Goal: Transaction & Acquisition: Purchase product/service

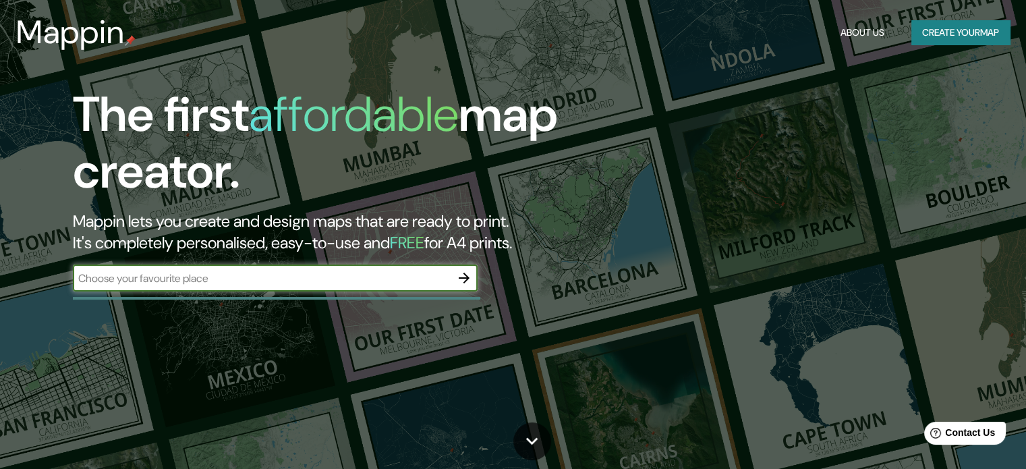
click at [299, 274] on input "text" at bounding box center [262, 279] width 378 height 16
paste input "[STREET_ADDRESS]"
type input "[STREET_ADDRESS]"
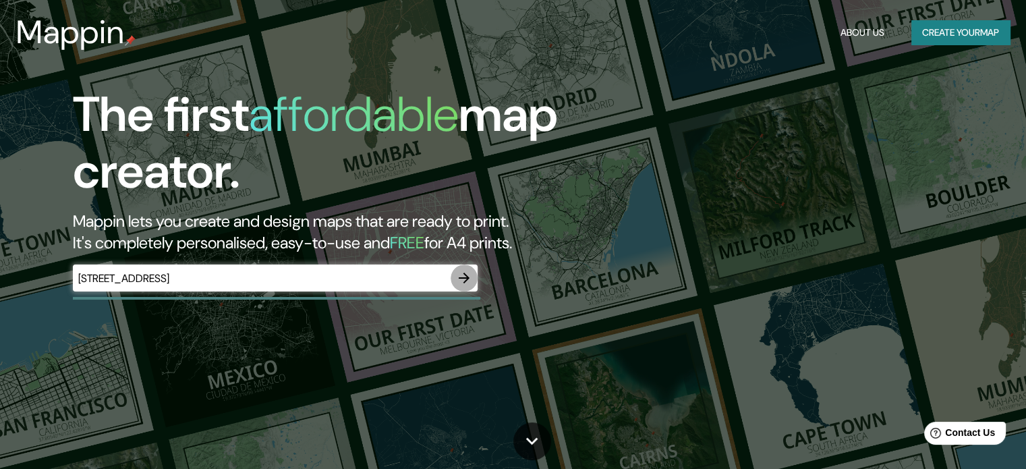
click at [459, 272] on icon "button" at bounding box center [464, 278] width 16 height 16
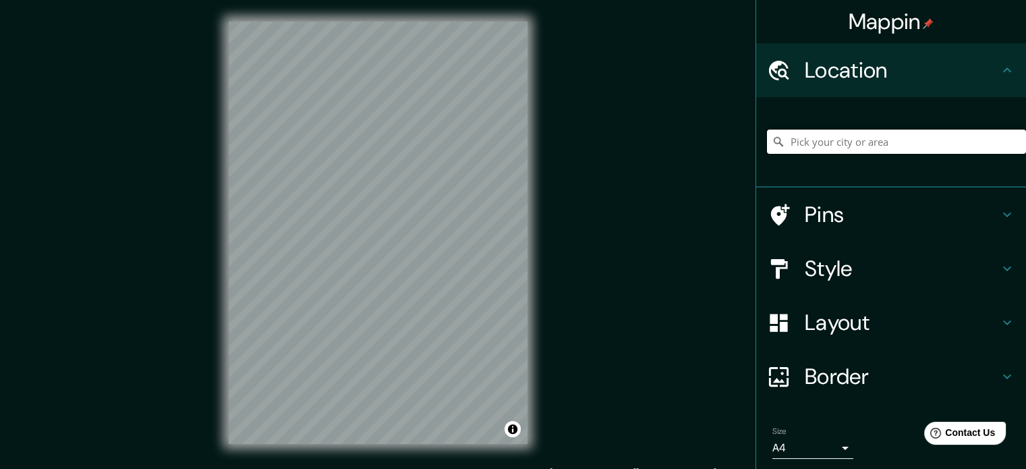
click at [858, 140] on input "Pick your city or area" at bounding box center [896, 142] width 259 height 24
paste input "[STREET_ADDRESS]"
type input "[STREET_ADDRESS]"
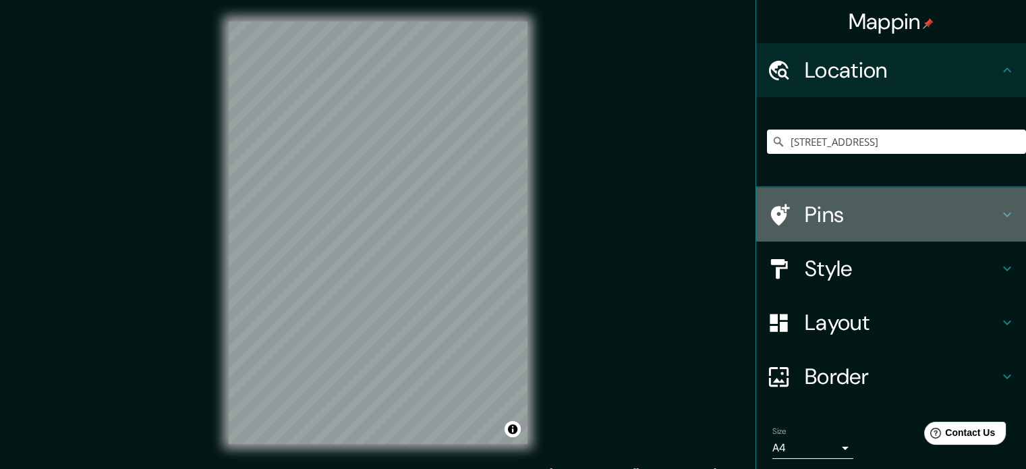
click at [837, 214] on h4 "Pins" at bounding box center [902, 214] width 194 height 27
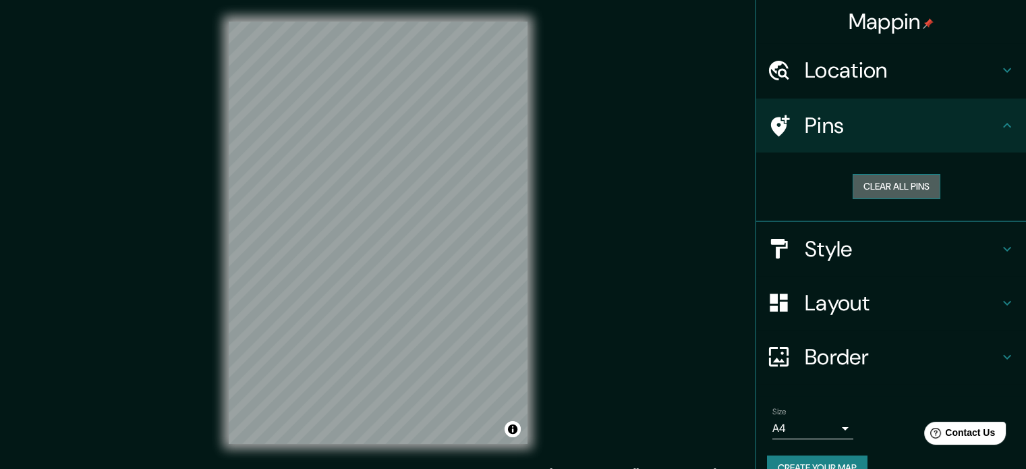
click at [874, 185] on button "Clear all pins" at bounding box center [897, 186] width 88 height 25
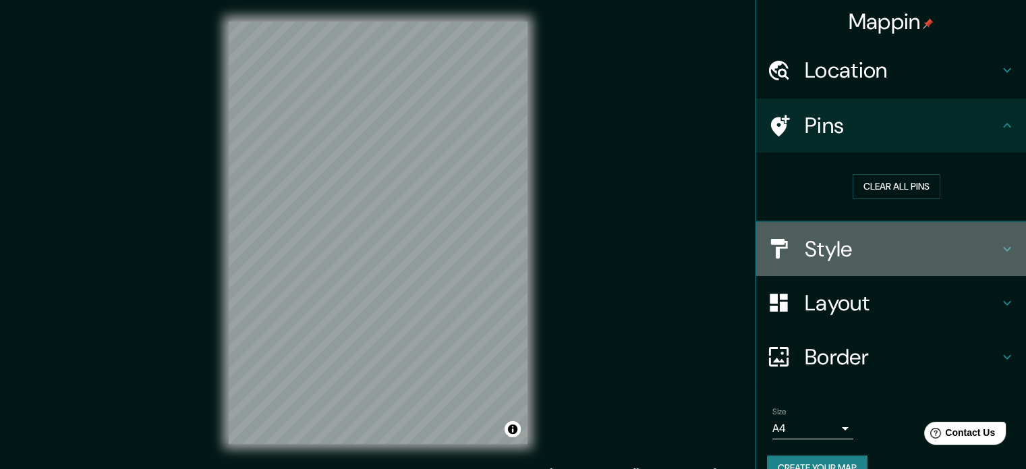
click at [930, 253] on h4 "Style" at bounding box center [902, 248] width 194 height 27
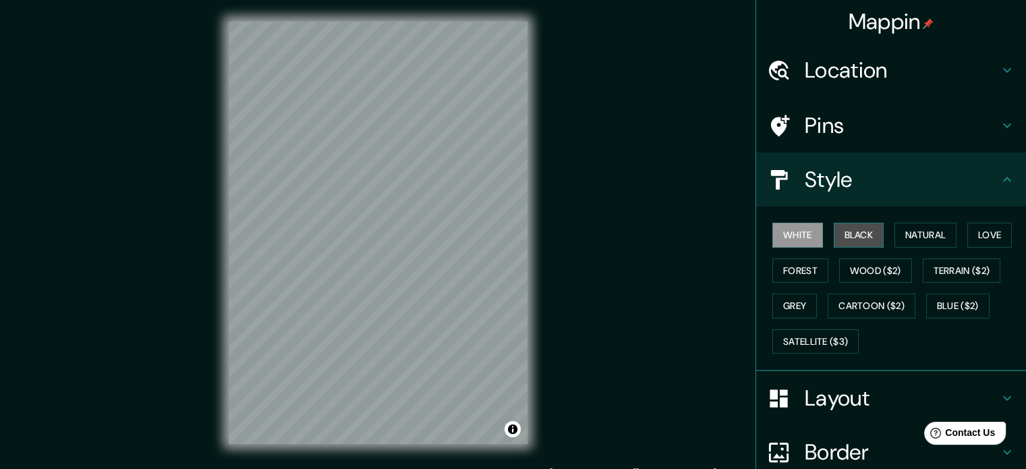
click at [855, 231] on button "Black" at bounding box center [859, 235] width 51 height 25
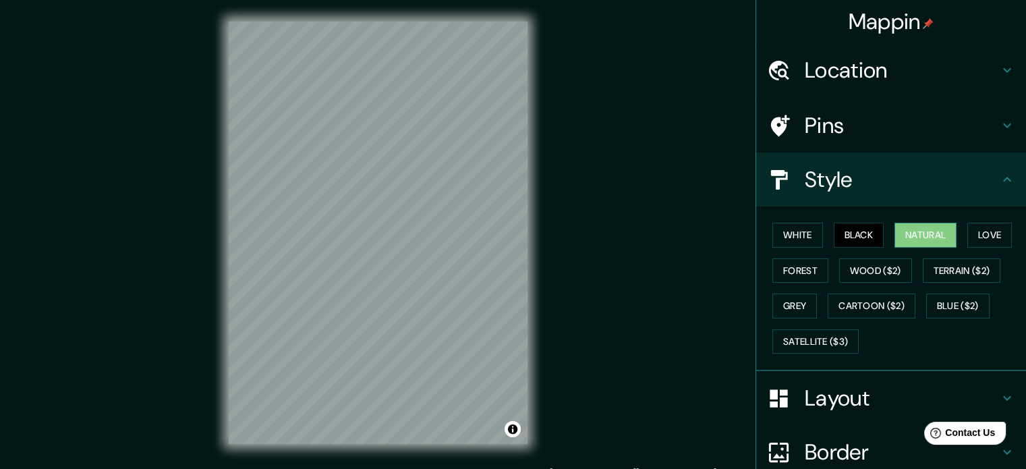
click at [919, 231] on button "Natural" at bounding box center [926, 235] width 62 height 25
click at [801, 264] on button "Forest" at bounding box center [800, 270] width 56 height 25
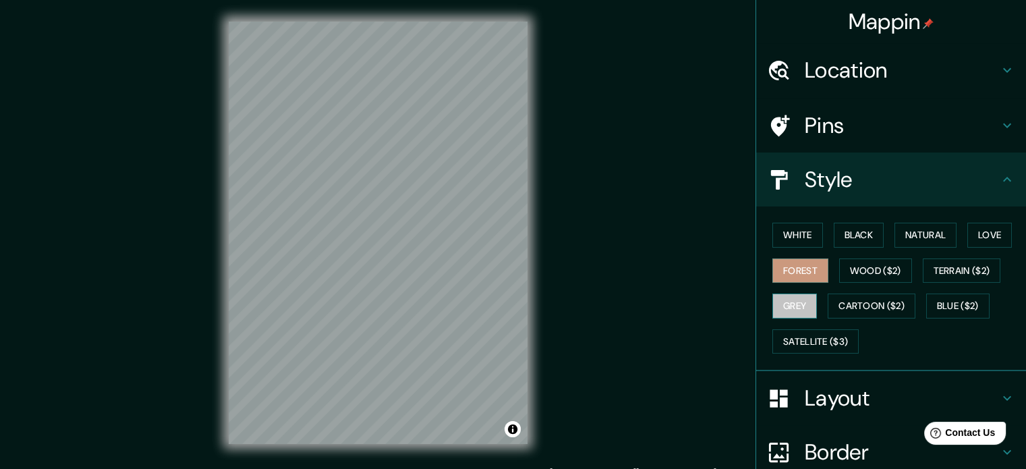
click at [785, 307] on button "Grey" at bounding box center [794, 305] width 45 height 25
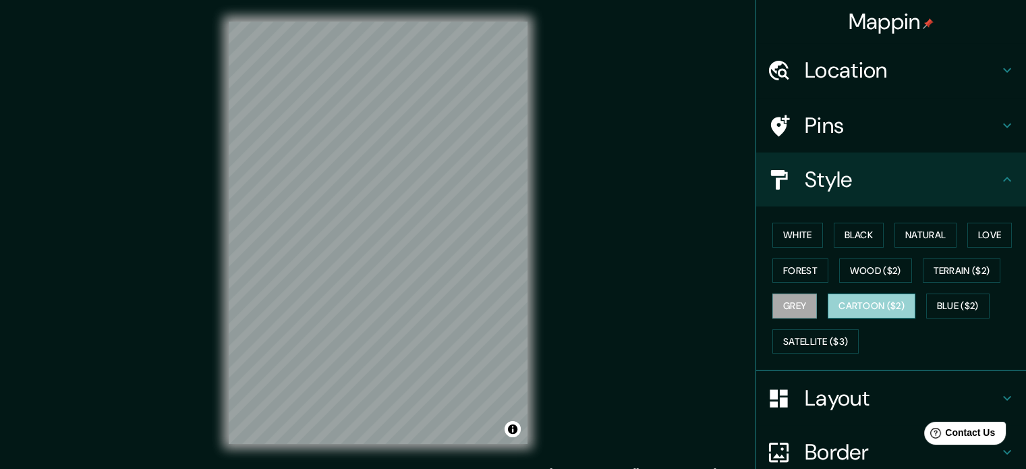
click at [863, 302] on button "Cartoon ($2)" at bounding box center [872, 305] width 88 height 25
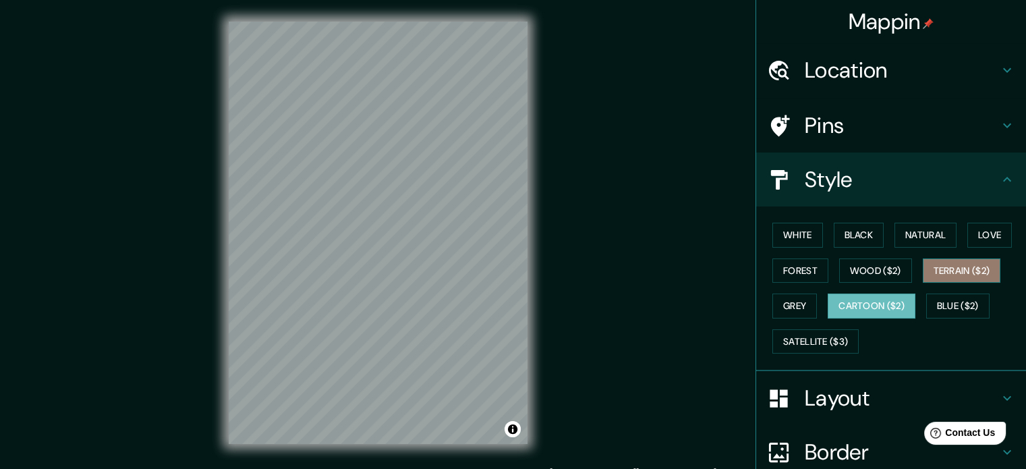
click at [960, 268] on button "Terrain ($2)" at bounding box center [962, 270] width 78 height 25
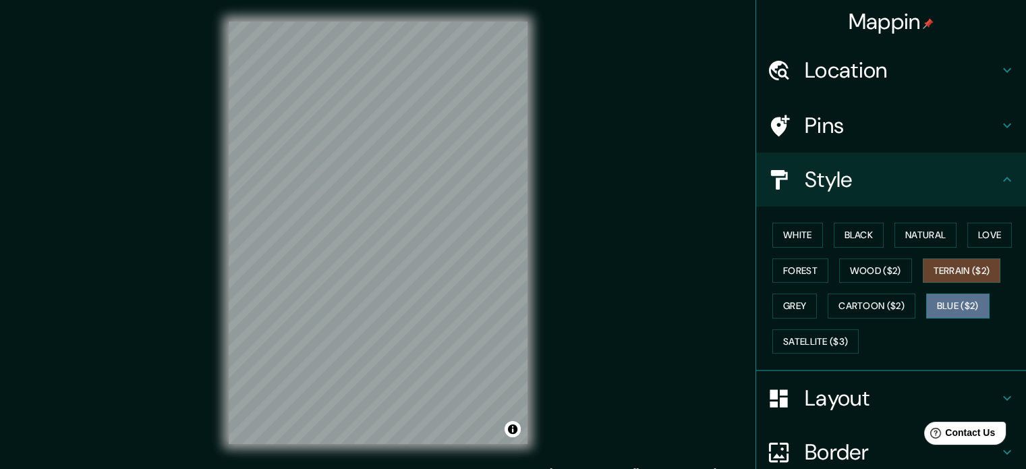
click at [947, 300] on button "Blue ($2)" at bounding box center [957, 305] width 63 height 25
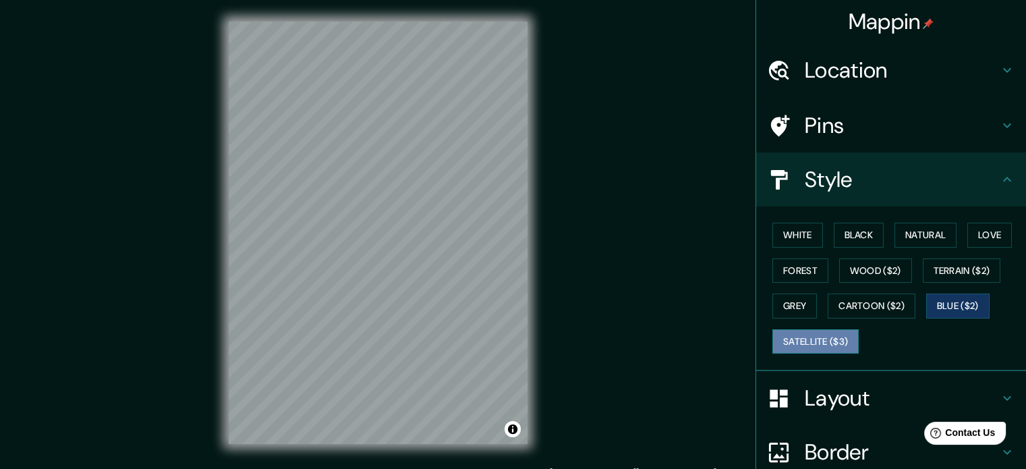
click at [804, 339] on button "Satellite ($3)" at bounding box center [815, 341] width 86 height 25
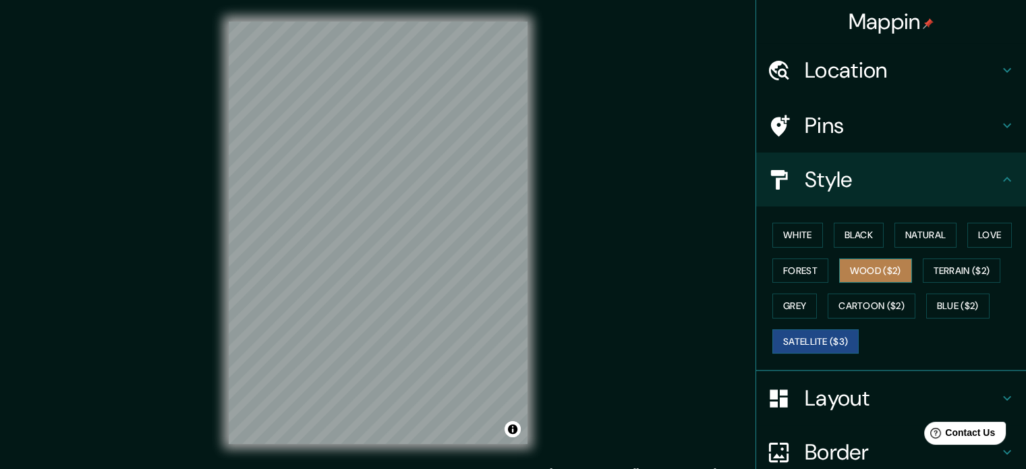
click at [851, 261] on button "Wood ($2)" at bounding box center [875, 270] width 73 height 25
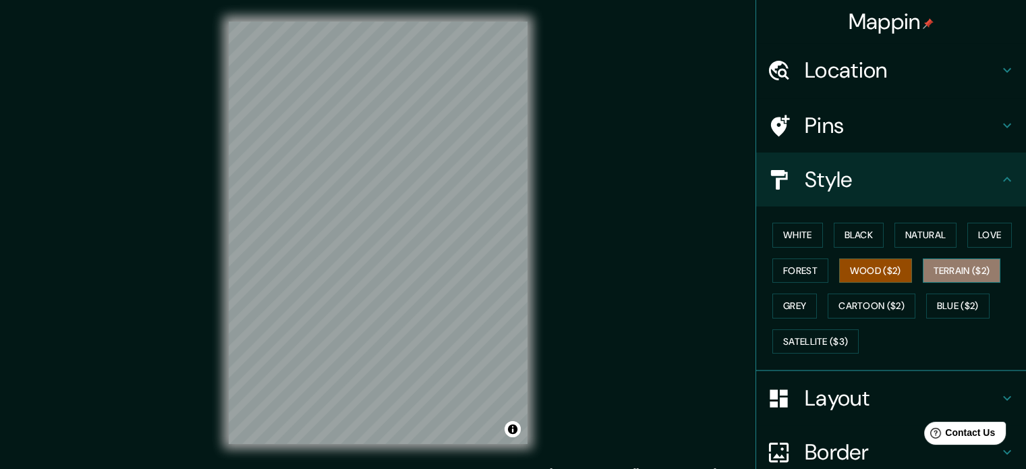
click at [957, 264] on button "Terrain ($2)" at bounding box center [962, 270] width 78 height 25
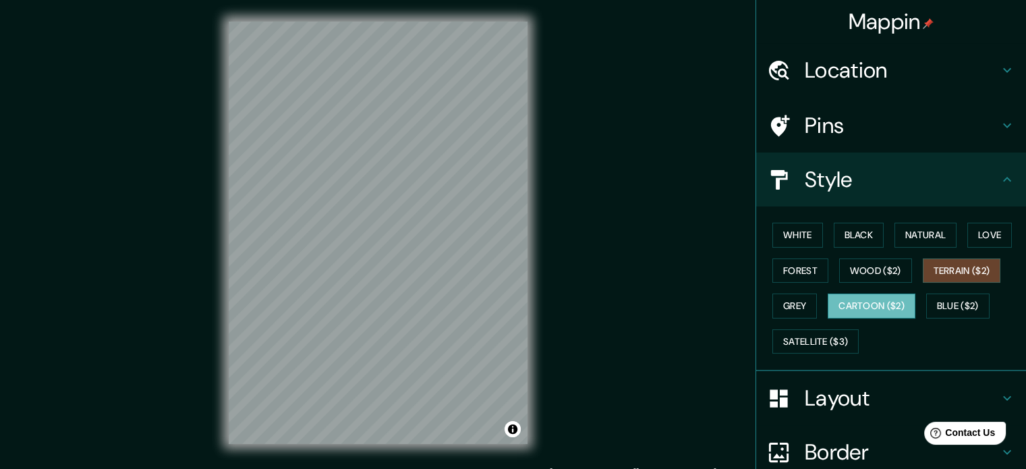
click at [845, 302] on button "Cartoon ($2)" at bounding box center [872, 305] width 88 height 25
click at [794, 270] on button "Forest" at bounding box center [800, 270] width 56 height 25
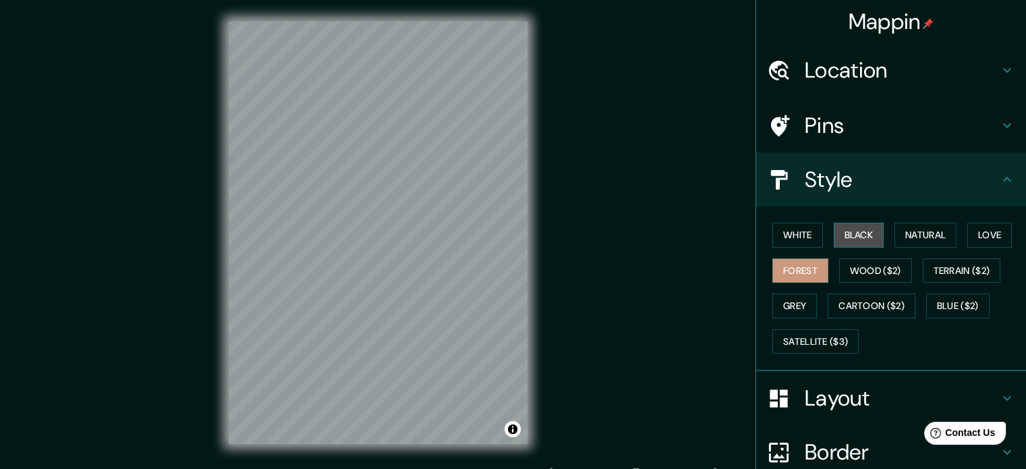
click at [858, 237] on button "Black" at bounding box center [859, 235] width 51 height 25
click at [805, 237] on button "White" at bounding box center [797, 235] width 51 height 25
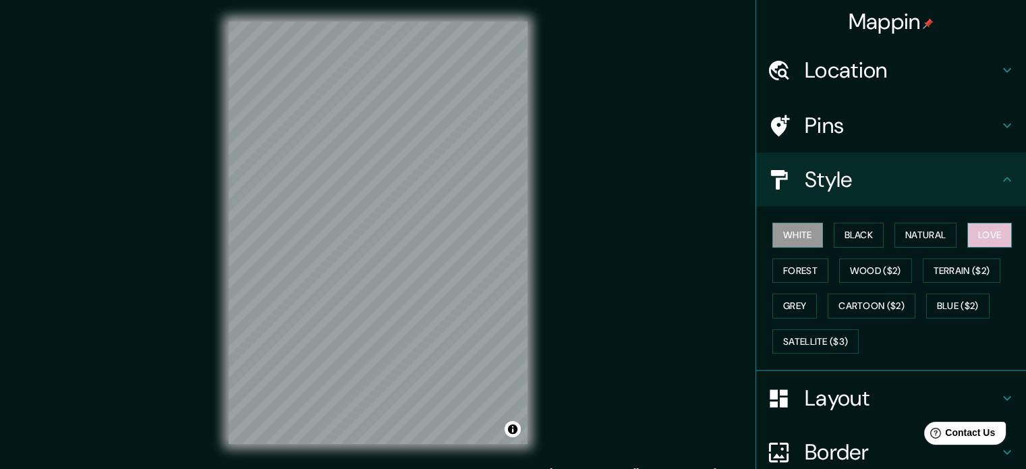
click at [985, 238] on button "Love" at bounding box center [989, 235] width 45 height 25
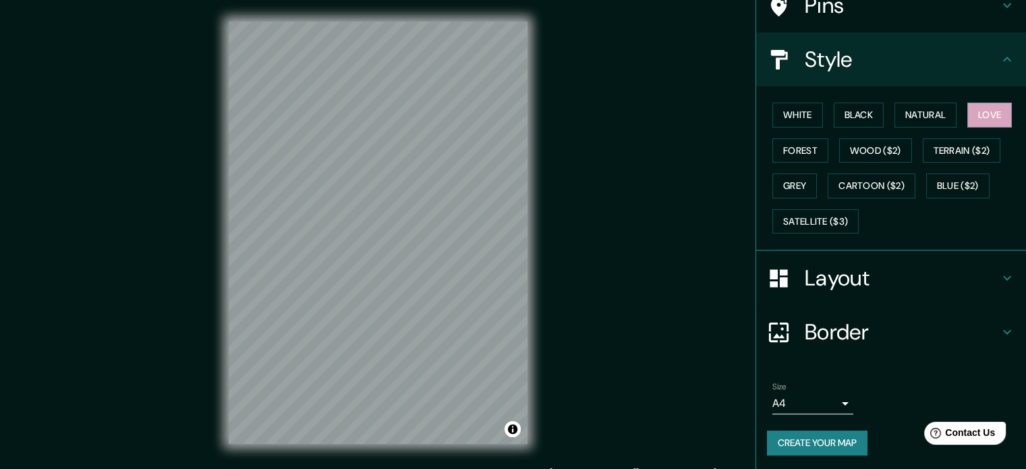
click at [969, 323] on h4 "Border" at bounding box center [902, 331] width 194 height 27
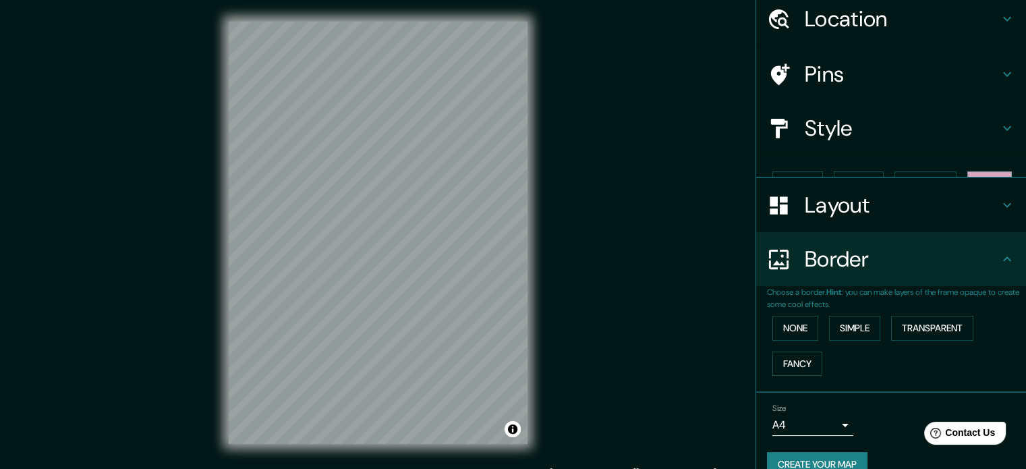
scroll to position [51, 0]
